Goal: Task Accomplishment & Management: Complete application form

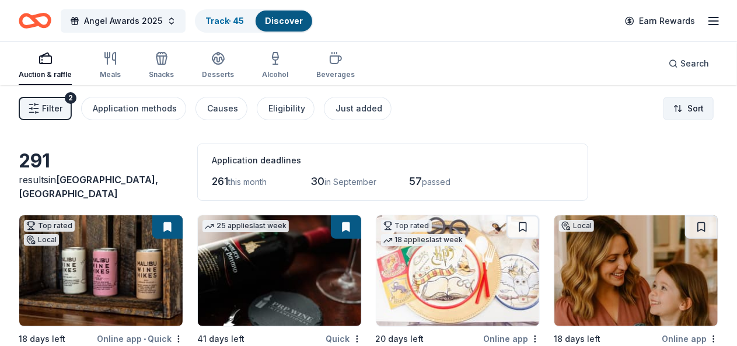
click at [688, 109] on html "Angel Awards 2025 Track · 45 Discover Earn Rewards Auction & raffle Meals Snack…" at bounding box center [368, 173] width 737 height 346
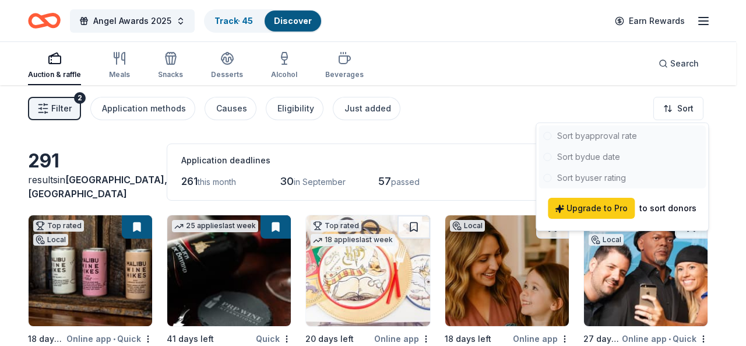
click at [601, 160] on div at bounding box center [622, 156] width 167 height 63
click at [736, 143] on html "Angel Awards 2025 Track · 45 Discover Earn Rewards Auction & raffle Meals Snack…" at bounding box center [373, 173] width 746 height 346
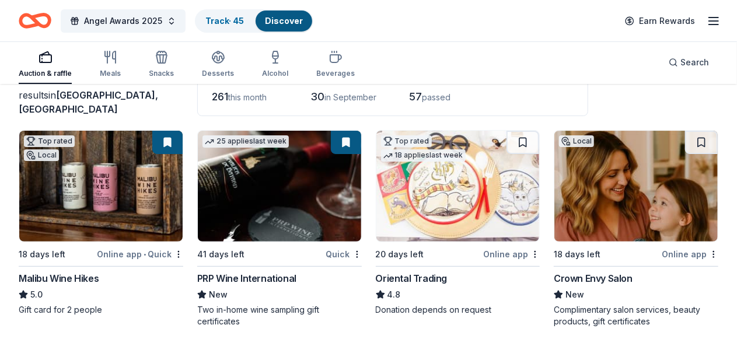
scroll to position [86, 0]
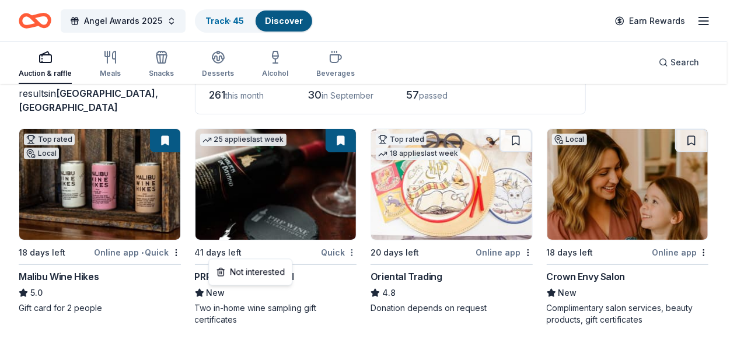
click at [289, 253] on html "Angel Awards 2025 Track · 45 Discover Earn Rewards Auction & raffle Meals Snack…" at bounding box center [368, 87] width 737 height 346
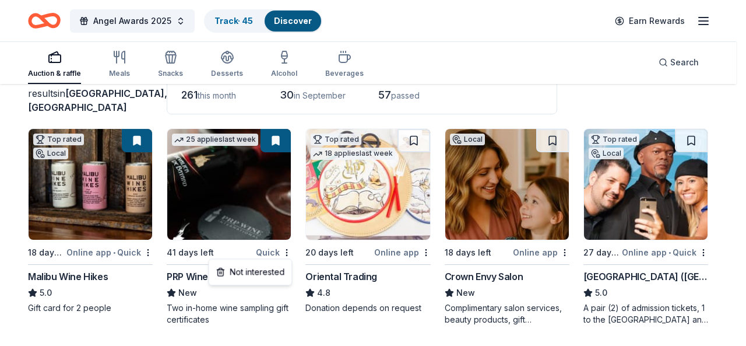
click at [265, 197] on html "Angel Awards 2025 Track · 45 Discover Earn Rewards Auction & raffle Meals Snack…" at bounding box center [373, 87] width 746 height 346
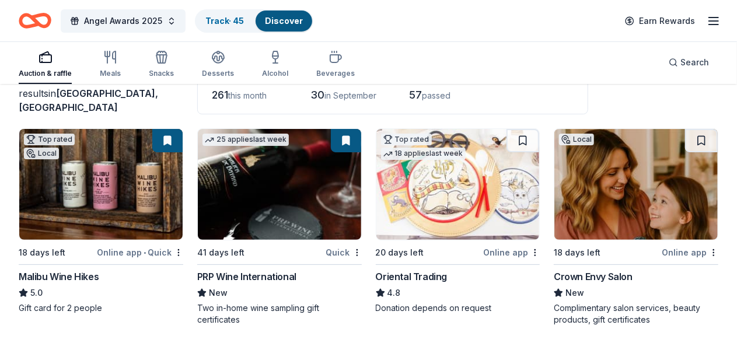
click at [331, 139] on button at bounding box center [346, 140] width 30 height 23
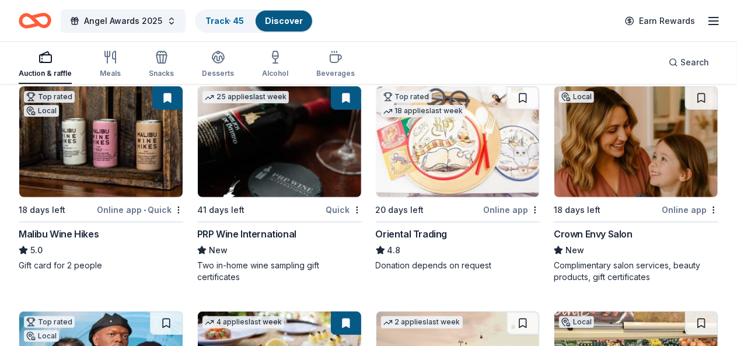
scroll to position [123, 0]
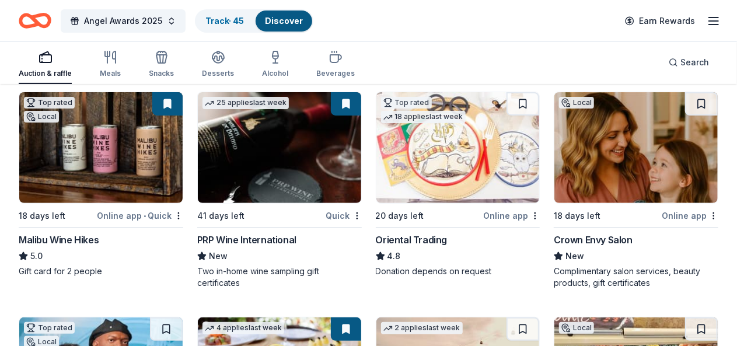
click at [554, 149] on img at bounding box center [635, 147] width 163 height 111
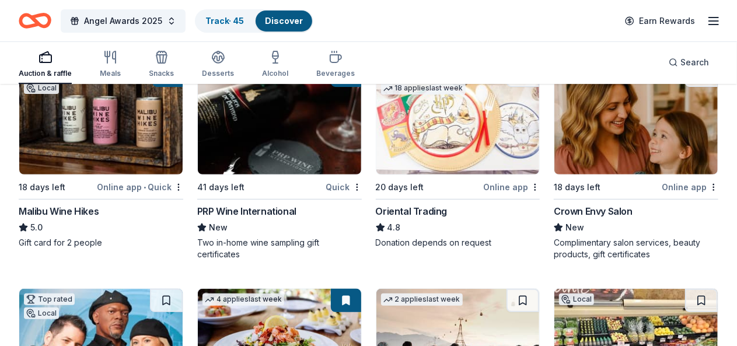
scroll to position [156, 0]
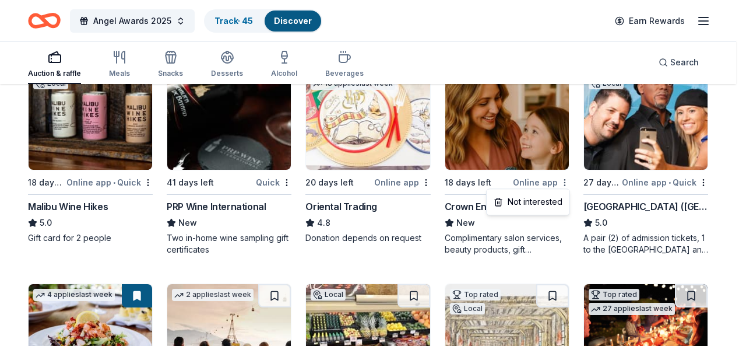
click at [569, 183] on html "Angel Awards 2025 Track · 45 Discover Earn Rewards Auction & raffle Meals Snack…" at bounding box center [373, 17] width 746 height 346
click at [731, 190] on html "Angel Awards 2025 Track · 45 Discover Earn Rewards Auction & raffle Meals Snack…" at bounding box center [373, 17] width 746 height 346
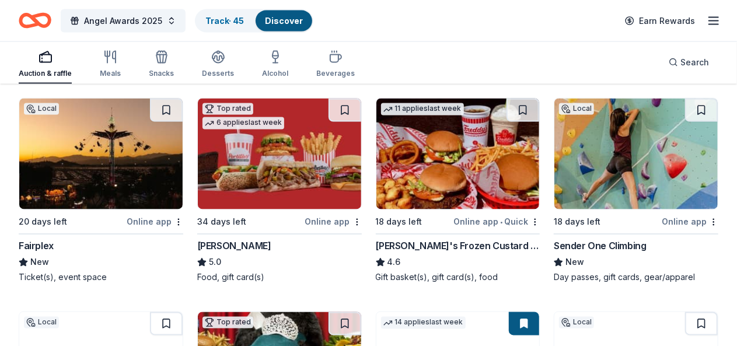
scroll to position [1013, 0]
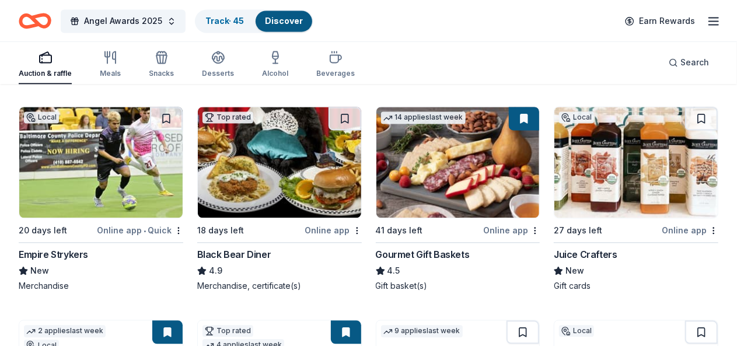
scroll to position [1212, 0]
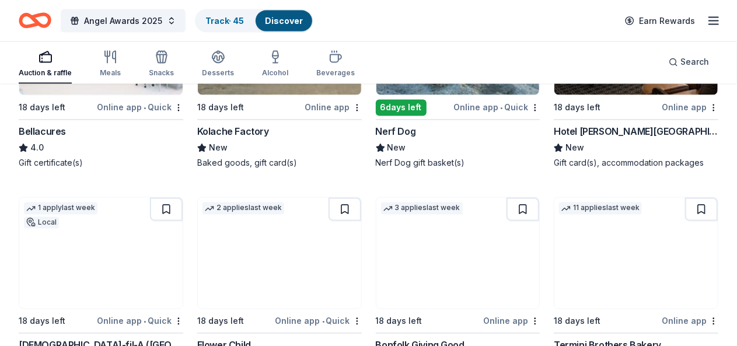
scroll to position [3291, 0]
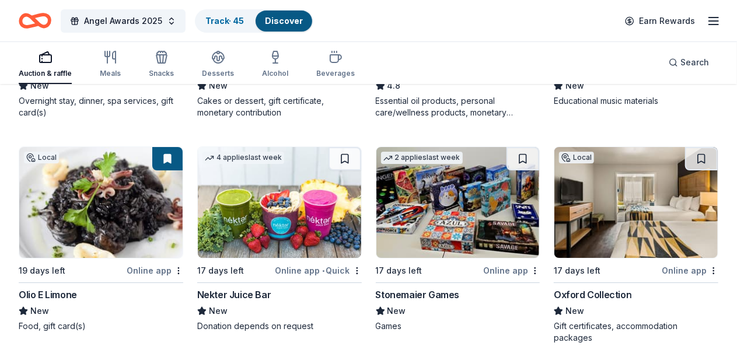
scroll to position [4369, 0]
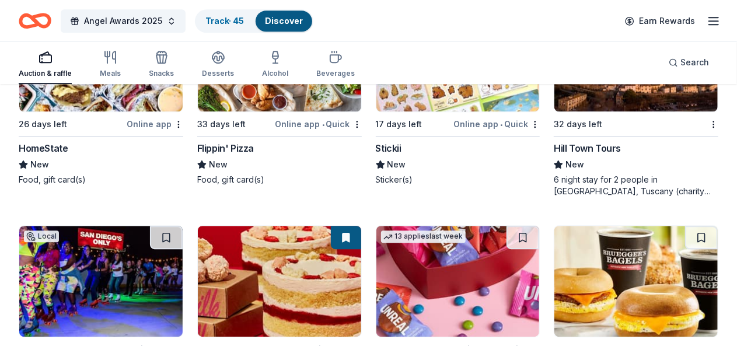
scroll to position [5943, 0]
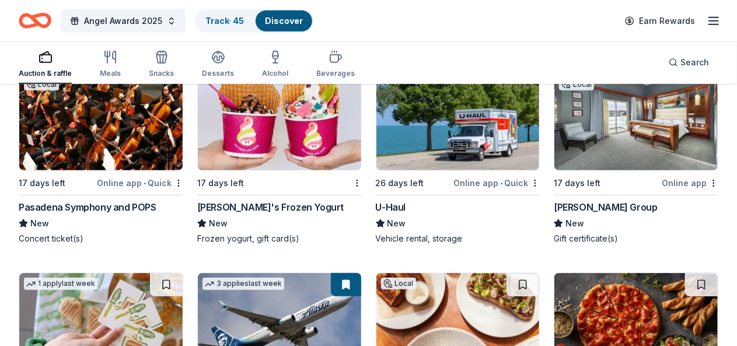
scroll to position [7056, 0]
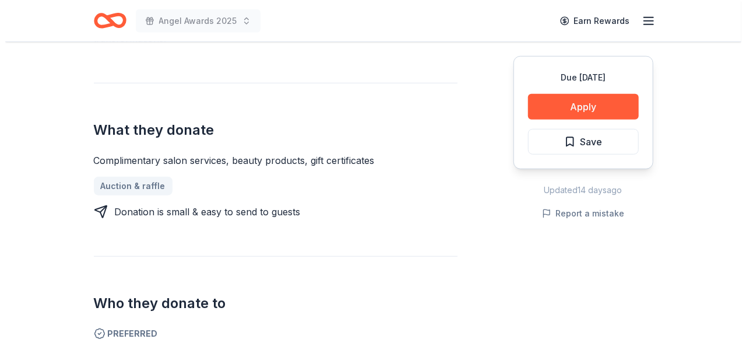
scroll to position [414, 0]
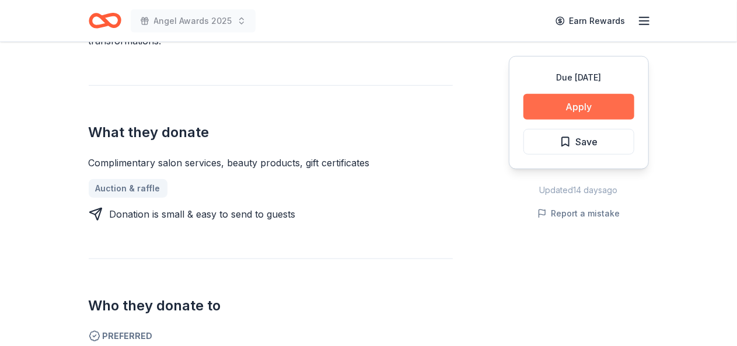
click at [583, 110] on button "Apply" at bounding box center [578, 107] width 111 height 26
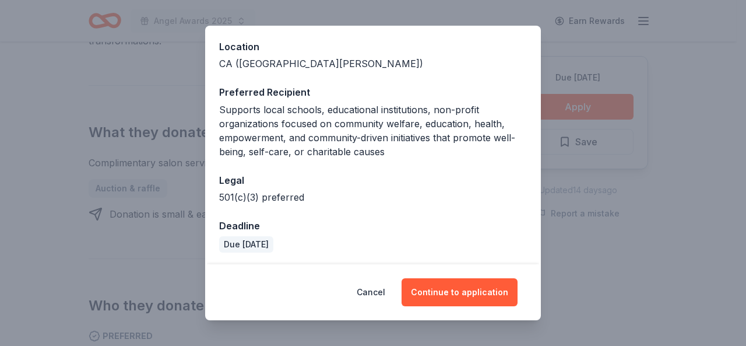
scroll to position [128, 0]
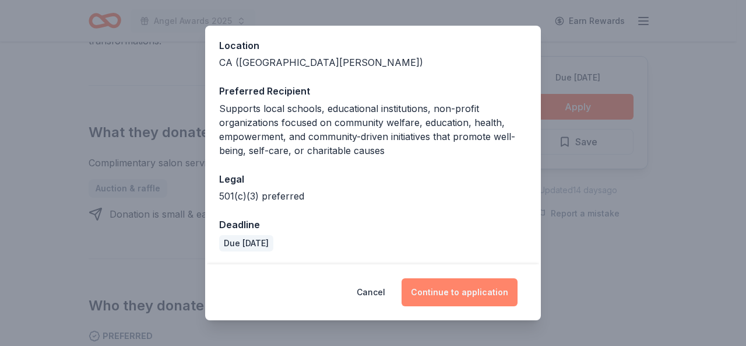
click at [466, 292] on button "Continue to application" at bounding box center [460, 292] width 116 height 28
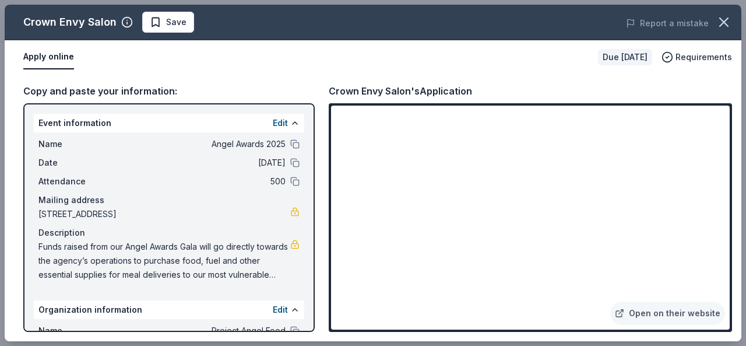
drag, startPoint x: 730, startPoint y: 209, endPoint x: 731, endPoint y: 173, distance: 35.6
click at [731, 173] on div "Open on their website" at bounding box center [531, 217] width 404 height 229
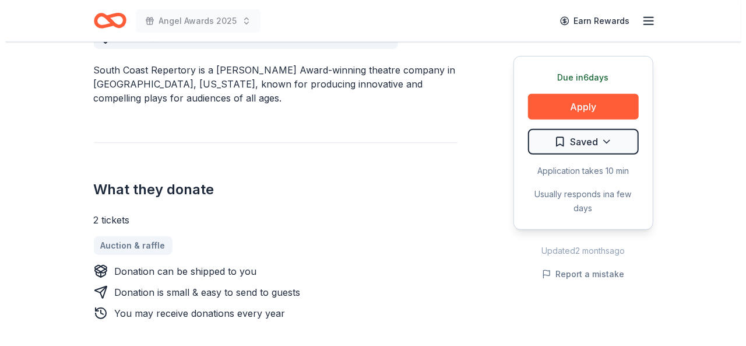
scroll to position [362, 0]
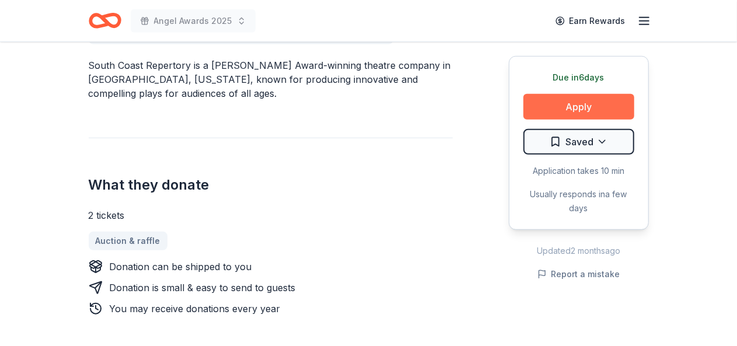
click at [591, 111] on button "Apply" at bounding box center [578, 107] width 111 height 26
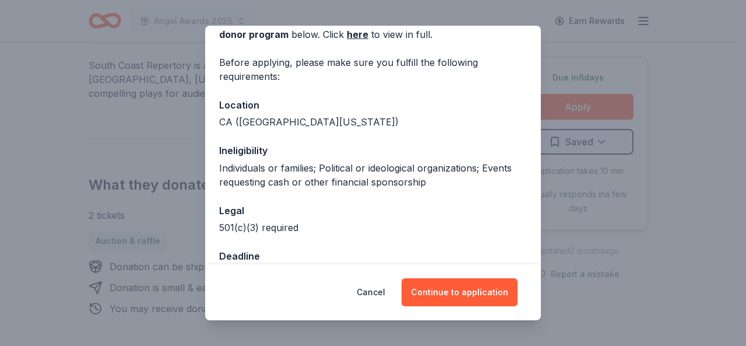
scroll to position [83, 0]
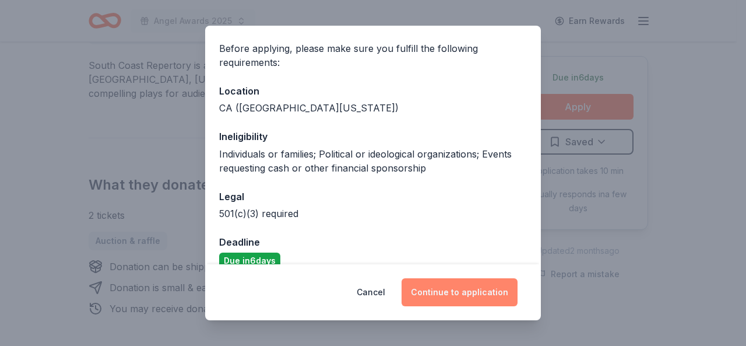
click at [453, 282] on button "Continue to application" at bounding box center [460, 292] width 116 height 28
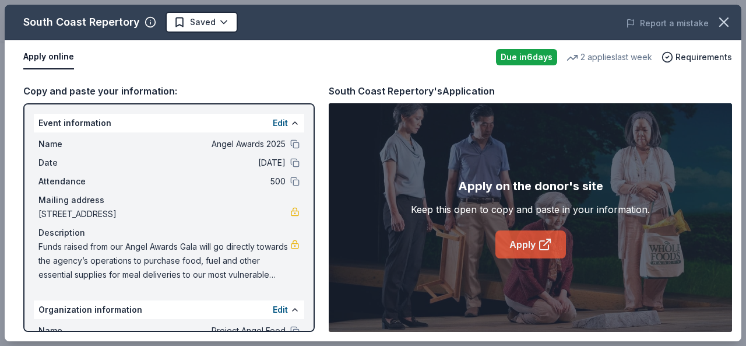
click at [523, 241] on link "Apply" at bounding box center [531, 244] width 71 height 28
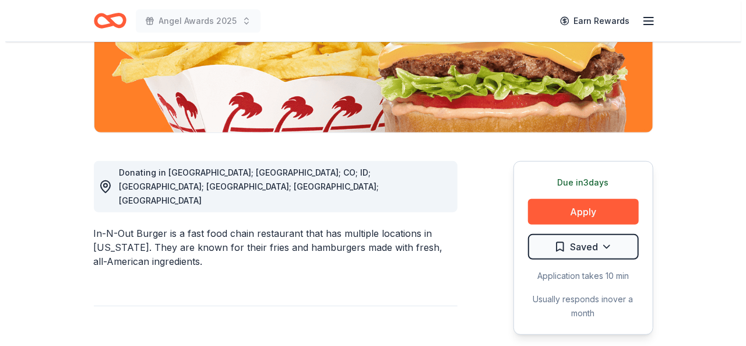
scroll to position [304, 0]
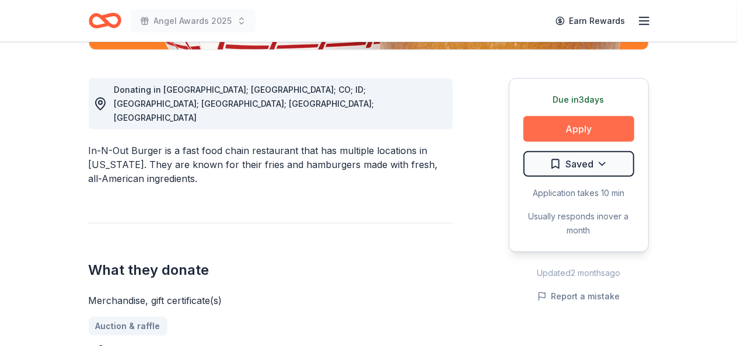
click at [587, 127] on button "Apply" at bounding box center [578, 129] width 111 height 26
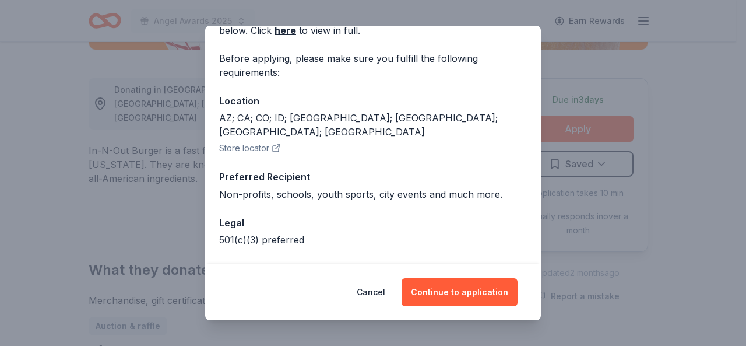
scroll to position [103, 0]
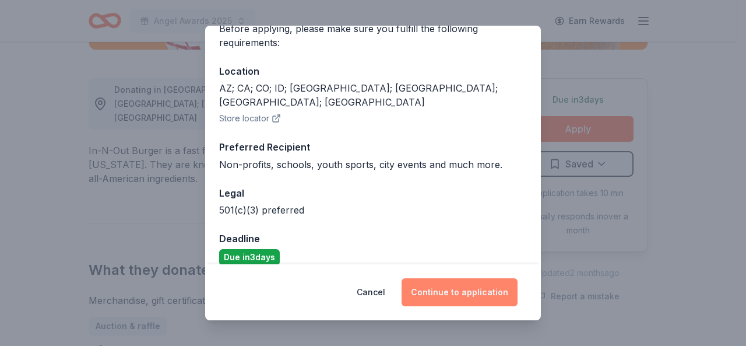
click at [447, 295] on button "Continue to application" at bounding box center [460, 292] width 116 height 28
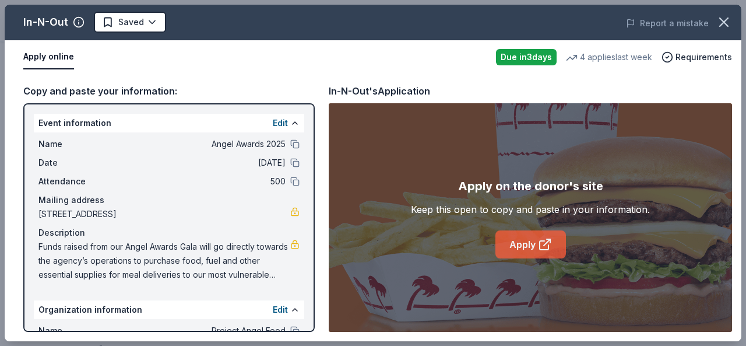
click at [531, 249] on link "Apply" at bounding box center [531, 244] width 71 height 28
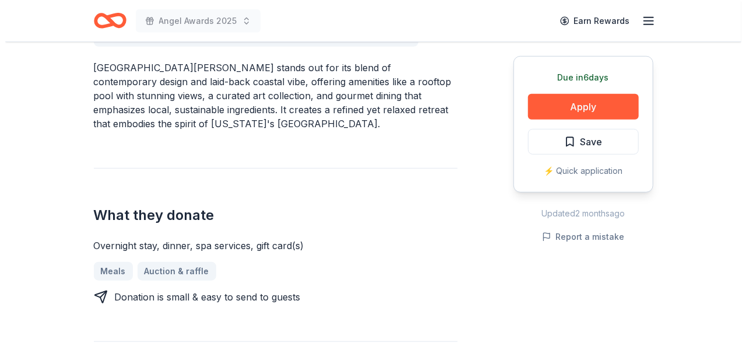
scroll to position [383, 0]
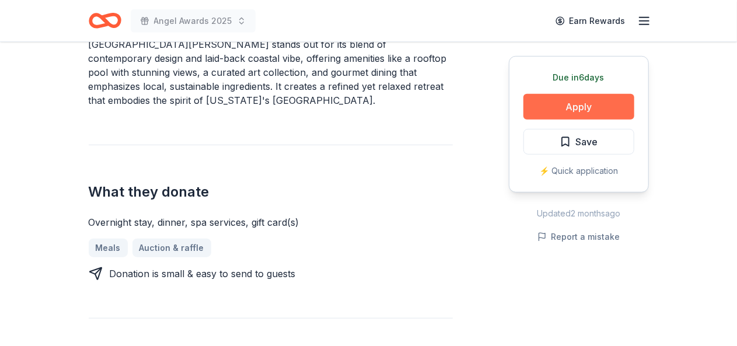
click at [570, 106] on button "Apply" at bounding box center [578, 107] width 111 height 26
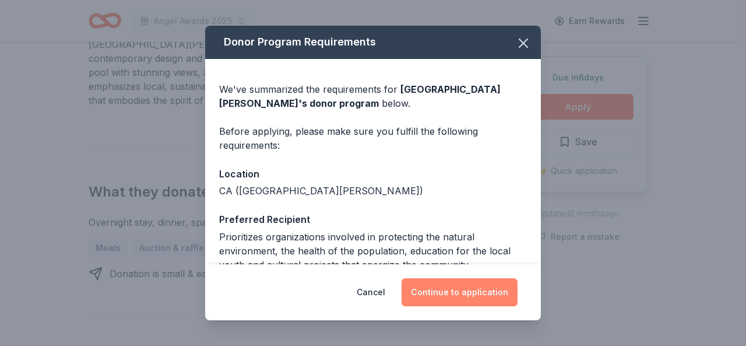
click at [443, 285] on button "Continue to application" at bounding box center [460, 292] width 116 height 28
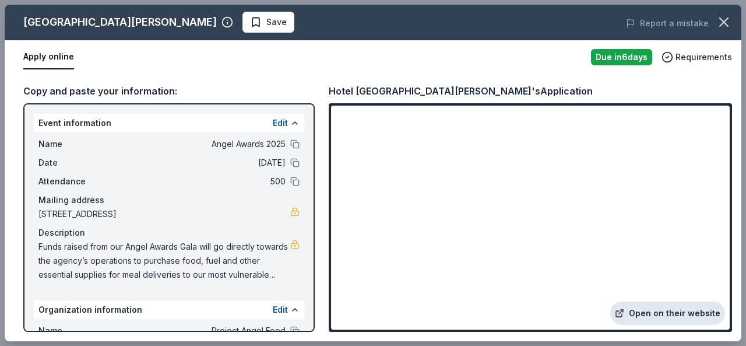
click at [681, 312] on link "Open on their website" at bounding box center [668, 313] width 115 height 23
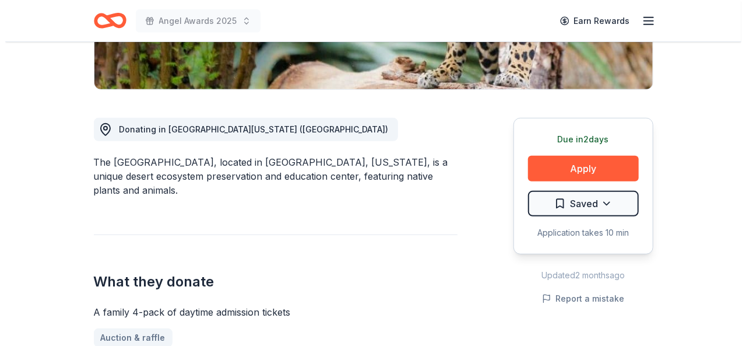
scroll to position [290, 0]
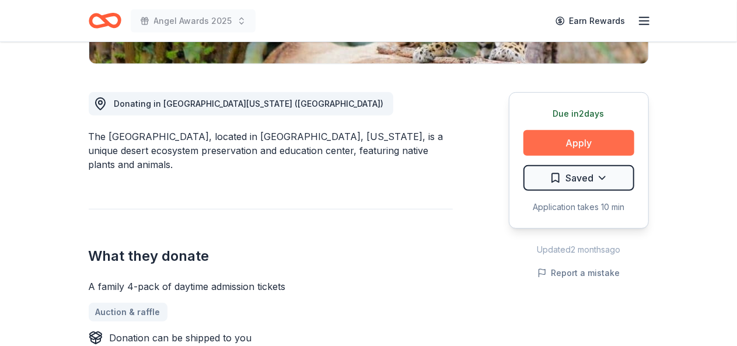
click at [576, 148] on button "Apply" at bounding box center [578, 143] width 111 height 26
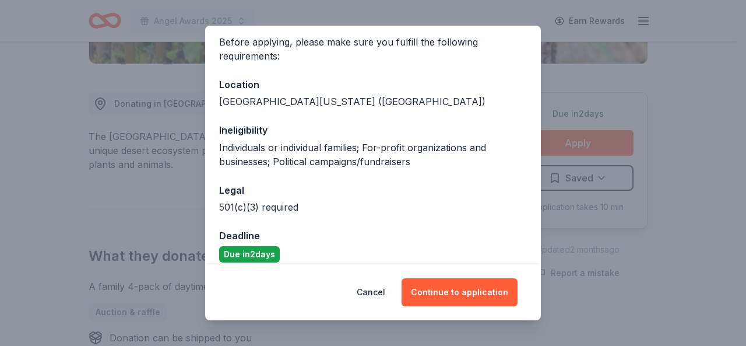
scroll to position [100, 0]
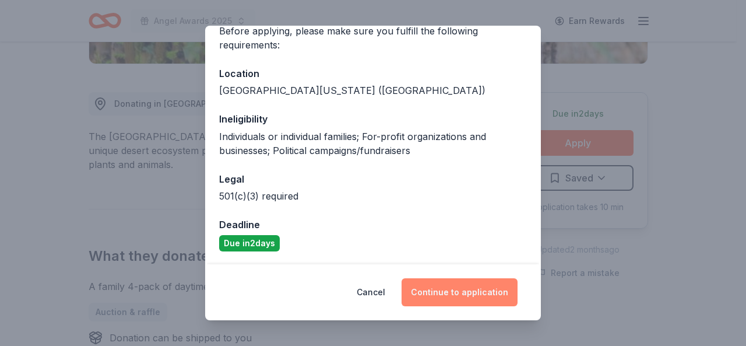
click at [457, 293] on button "Continue to application" at bounding box center [460, 292] width 116 height 28
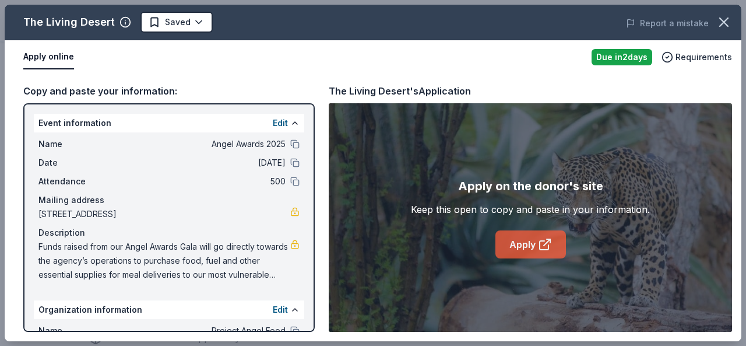
click at [537, 242] on link "Apply" at bounding box center [531, 244] width 71 height 28
